Goal: Transaction & Acquisition: Subscribe to service/newsletter

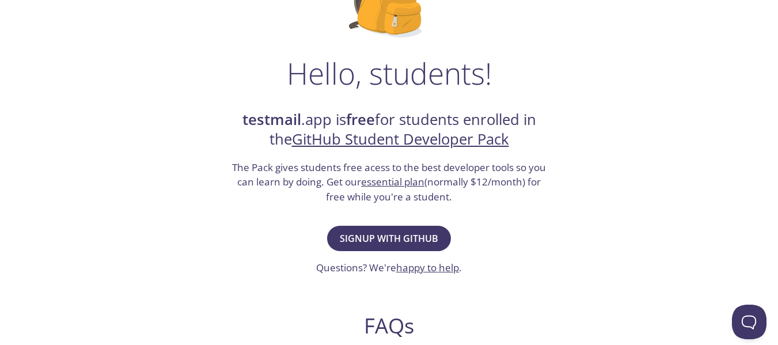
scroll to position [142, 0]
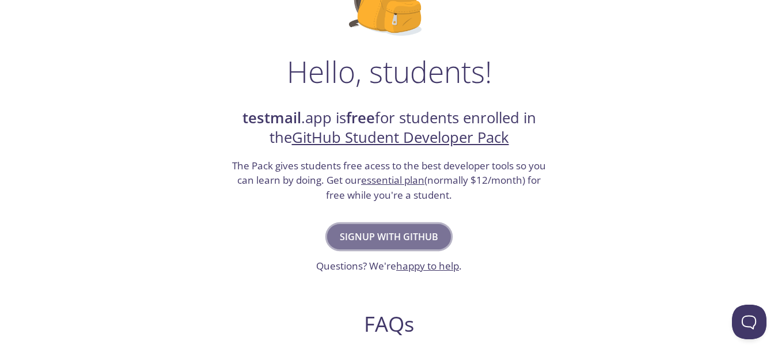
click at [388, 237] on span "Signup with GitHub" at bounding box center [389, 237] width 99 height 16
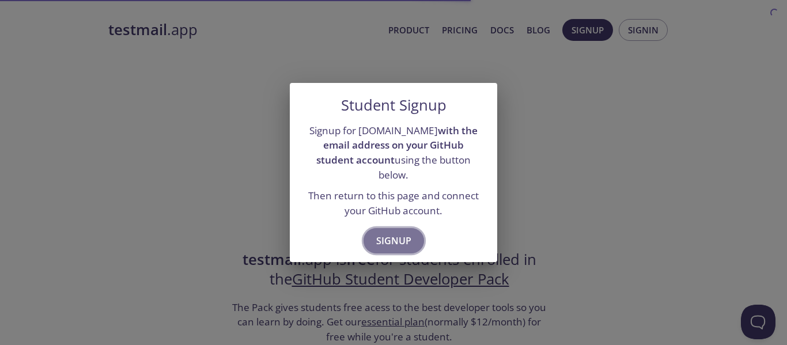
click at [399, 233] on span "Signup" at bounding box center [393, 241] width 35 height 16
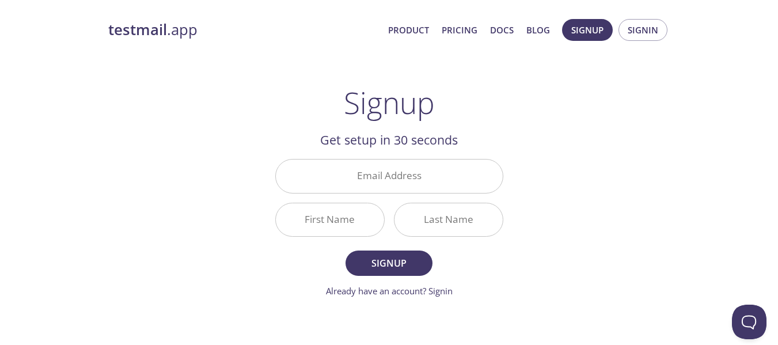
click at [399, 232] on div at bounding box center [448, 220] width 109 height 34
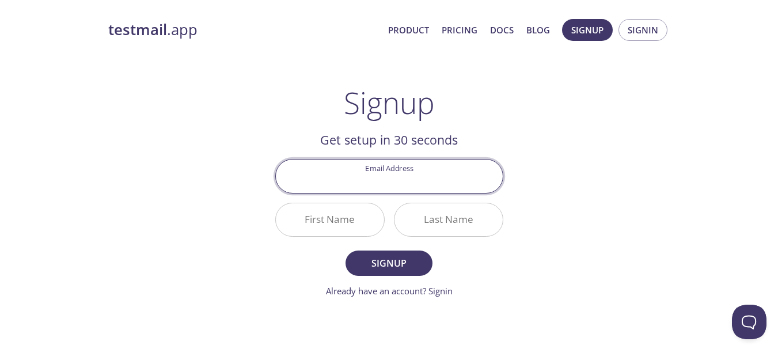
click at [371, 173] on input "Email Address" at bounding box center [389, 176] width 227 height 33
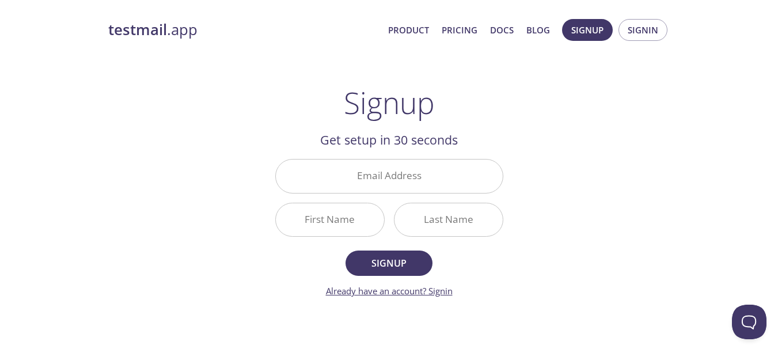
click at [439, 289] on link "Already have an account? Signin" at bounding box center [389, 291] width 127 height 12
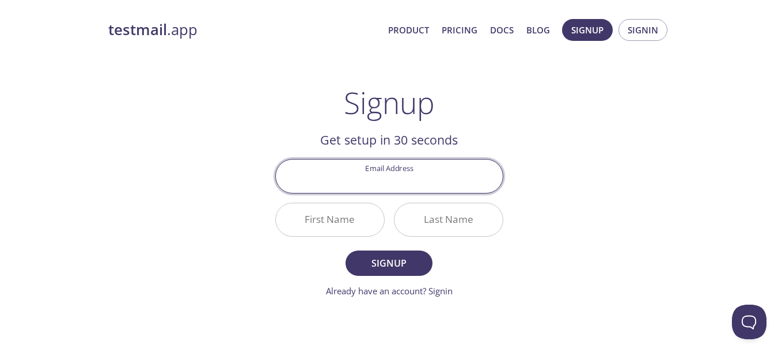
click at [355, 169] on input "Email Address" at bounding box center [389, 176] width 227 height 33
type input "[EMAIL_ADDRESS][DOMAIN_NAME]"
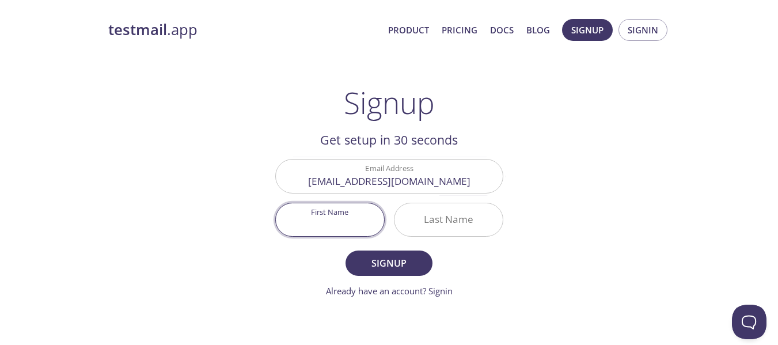
click at [332, 215] on input "First Name" at bounding box center [330, 219] width 108 height 33
type input "Obah"
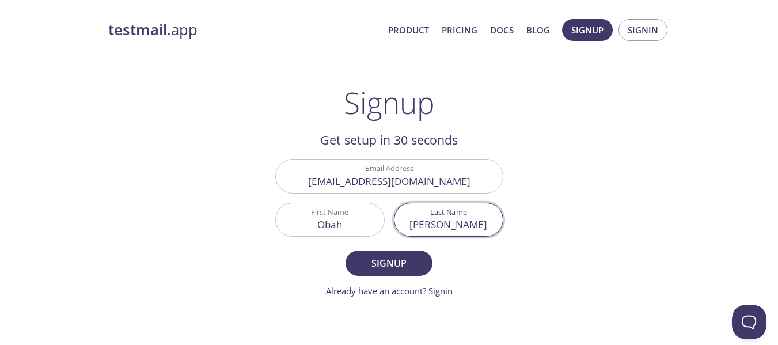
type input "[PERSON_NAME]"
click at [346, 251] on button "Signup" at bounding box center [389, 263] width 86 height 25
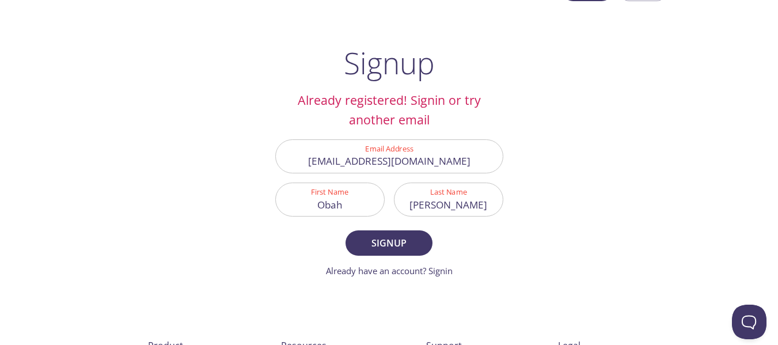
scroll to position [40, 0]
click at [442, 267] on link "Already have an account? Signin" at bounding box center [389, 270] width 127 height 12
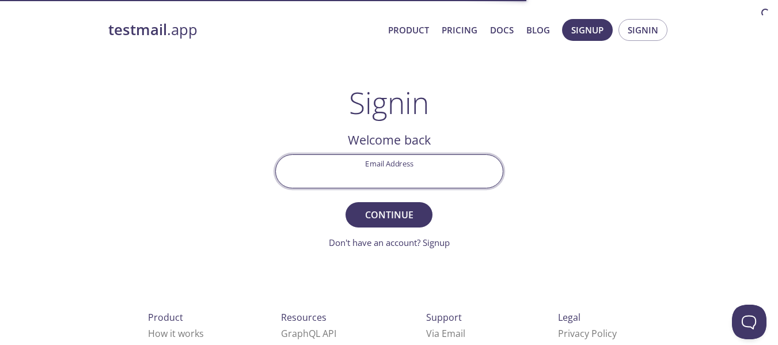
click at [371, 176] on input "Email Address" at bounding box center [389, 171] width 227 height 33
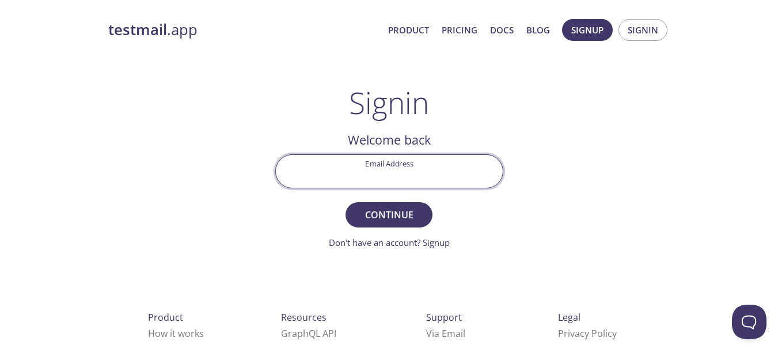
type input "[EMAIL_ADDRESS][DOMAIN_NAME]"
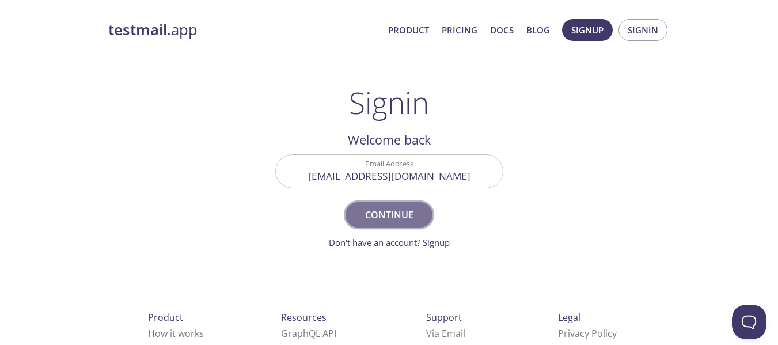
click at [380, 218] on span "Continue" at bounding box center [388, 215] width 61 height 16
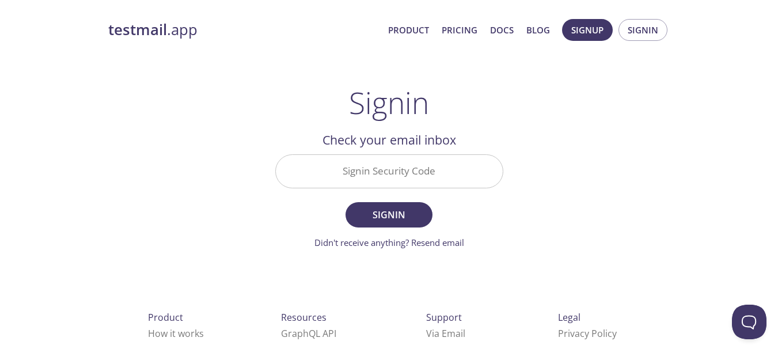
click at [365, 189] on div "Signin Security Code" at bounding box center [389, 171] width 237 height 43
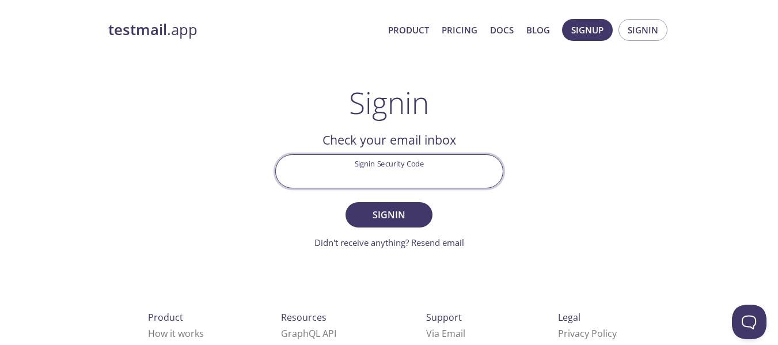
click at [377, 166] on input "Signin Security Code" at bounding box center [389, 171] width 227 height 33
paste input "LEVL5M7"
type input "LEVL5M7"
click at [346, 202] on button "Signin" at bounding box center [389, 214] width 86 height 25
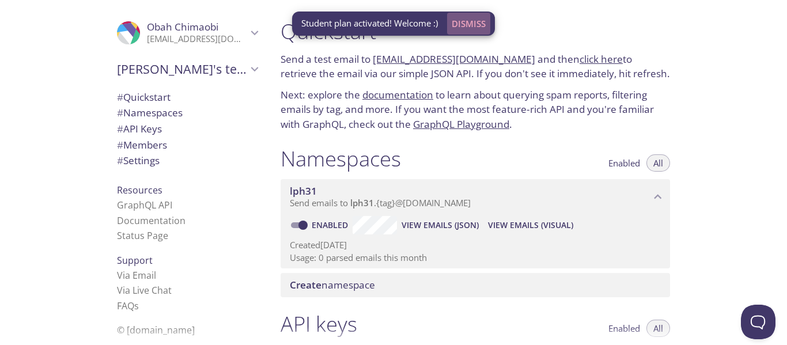
click at [473, 20] on span "Dismiss" at bounding box center [469, 23] width 34 height 15
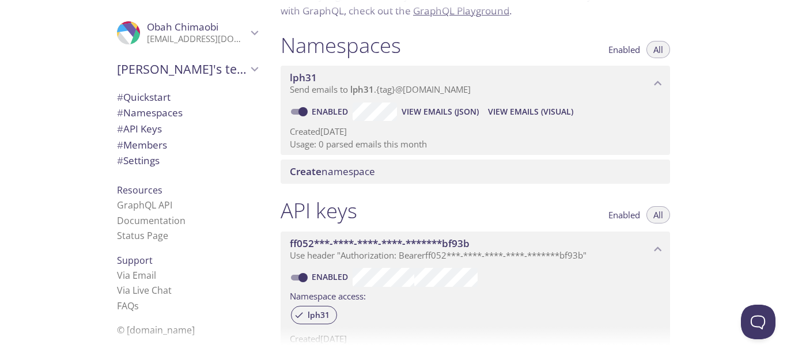
scroll to position [113, 0]
click at [135, 276] on link "Via Email" at bounding box center [136, 275] width 39 height 13
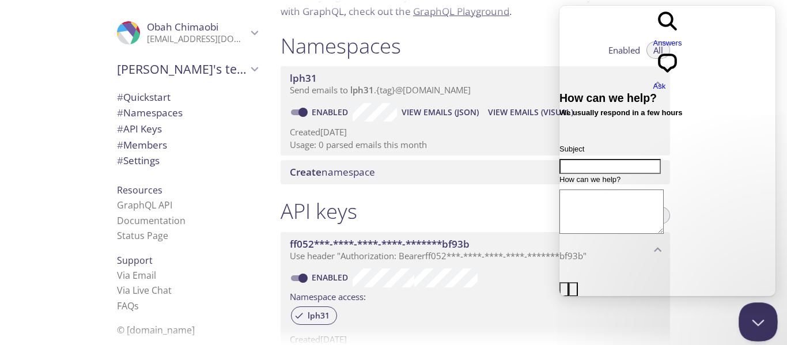
click at [756, 320] on button "Close Beacon popover" at bounding box center [756, 319] width 35 height 35
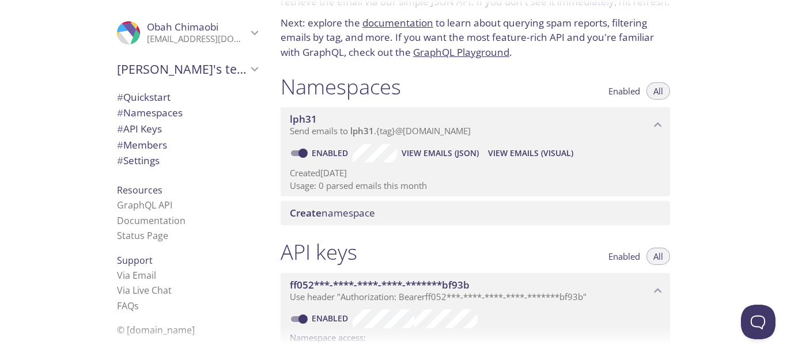
scroll to position [74, 0]
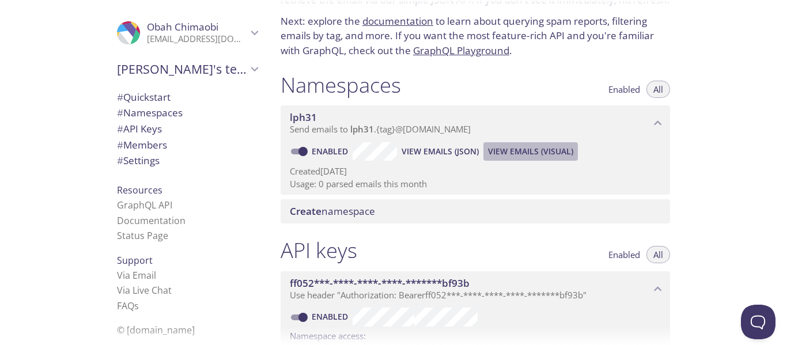
click at [528, 153] on span "View Emails (Visual)" at bounding box center [530, 152] width 85 height 14
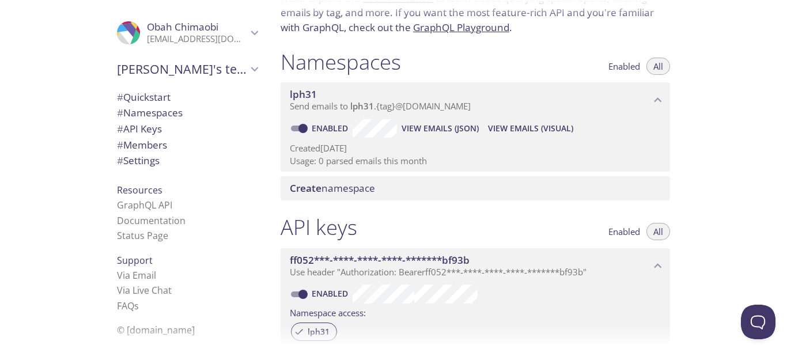
scroll to position [98, 0]
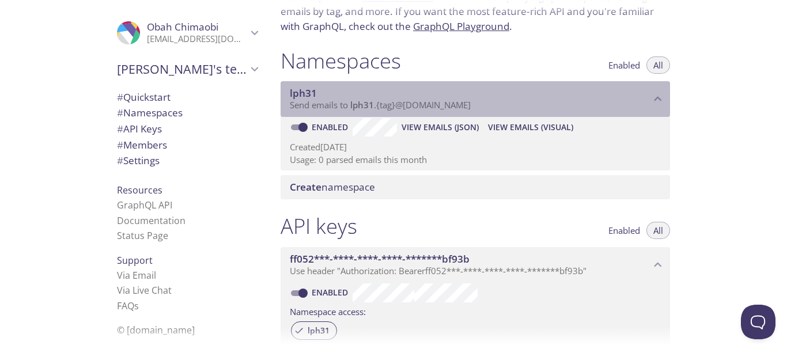
click at [478, 104] on p "Send emails to lph31 . {tag} @inbox.testmail.app" at bounding box center [470, 106] width 361 height 12
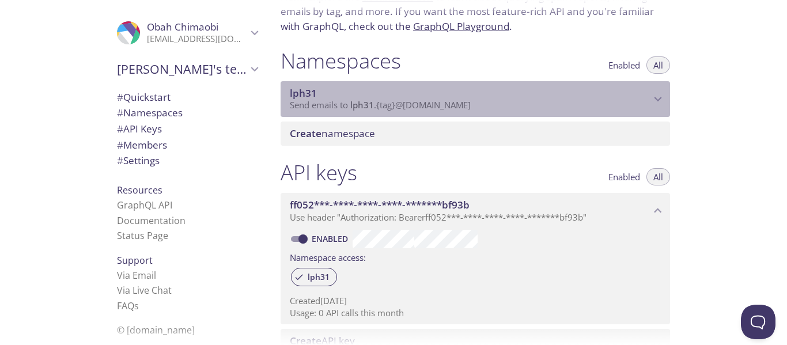
click at [478, 104] on p "Send emails to lph31 . {tag} @inbox.testmail.app" at bounding box center [470, 106] width 361 height 12
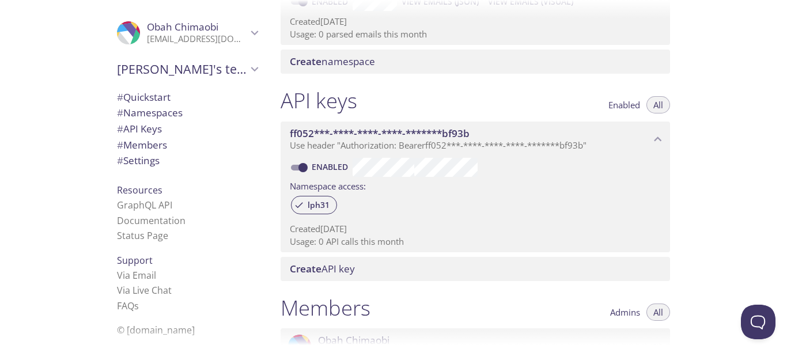
scroll to position [160, 0]
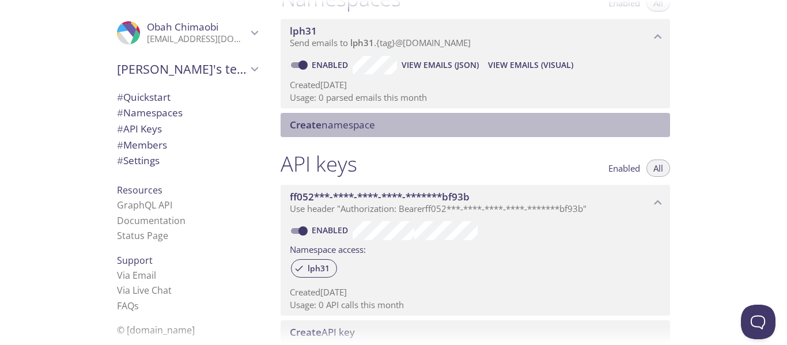
click at [328, 125] on span "Create namespace" at bounding box center [332, 124] width 85 height 13
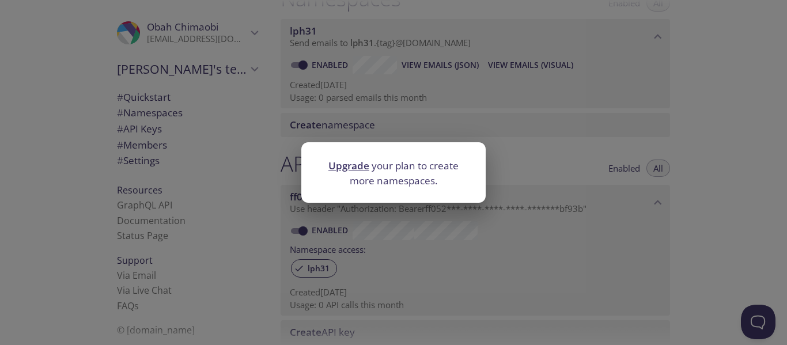
click at [433, 126] on div "Upgrade your plan to create more namespaces." at bounding box center [393, 172] width 787 height 345
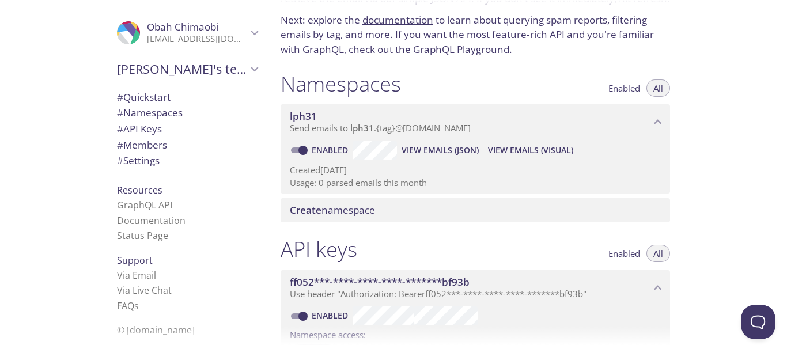
scroll to position [63, 0]
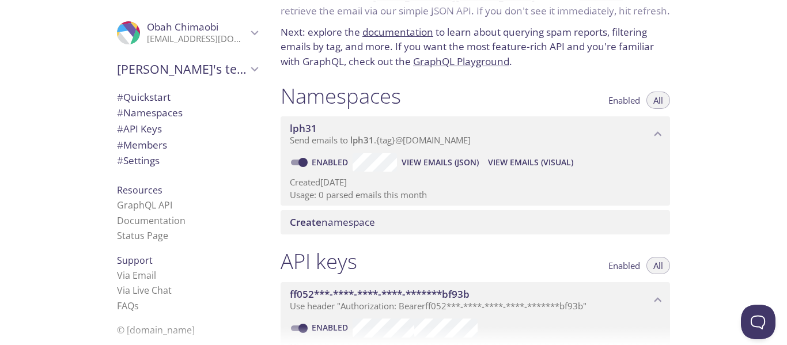
click at [154, 111] on span "# Namespaces" at bounding box center [150, 112] width 66 height 13
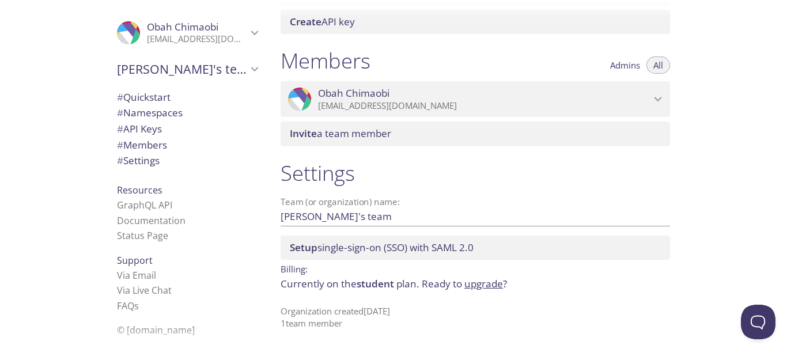
scroll to position [474, 0]
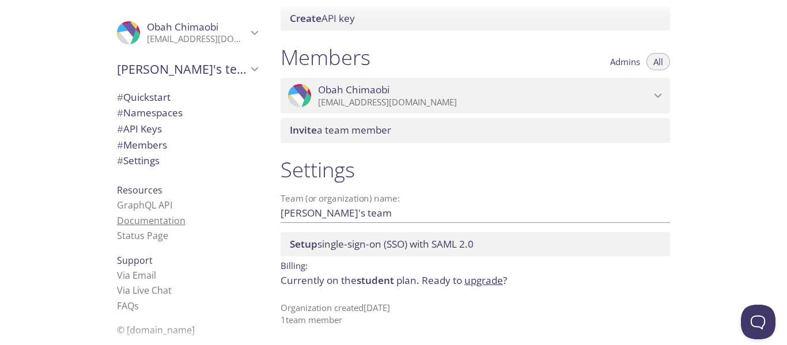
click at [147, 223] on link "Documentation" at bounding box center [151, 220] width 69 height 13
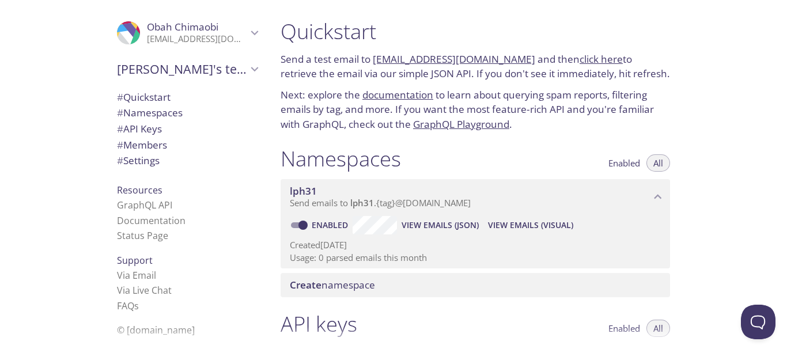
click at [583, 69] on p "Send a test email to lph31.test@inbox.testmail.app and then click here to retri…" at bounding box center [475, 66] width 389 height 29
click at [580, 57] on link "click here" at bounding box center [601, 58] width 43 height 13
click at [516, 220] on span "View Emails (Visual)" at bounding box center [530, 225] width 85 height 14
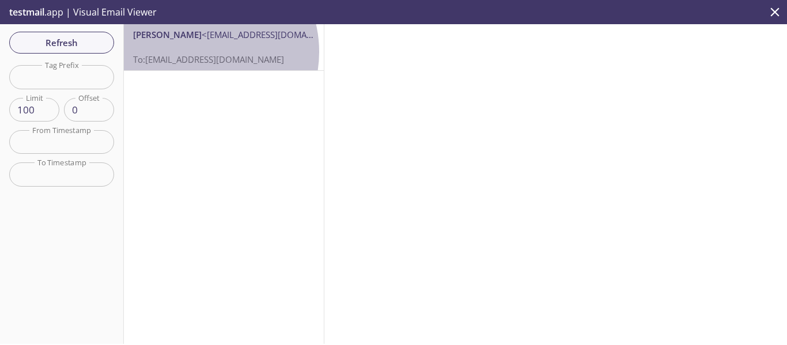
click at [196, 52] on p "To: lph31.test@inbox.testmail.app" at bounding box center [223, 53] width 181 height 25
